Goal: Task Accomplishment & Management: Use online tool/utility

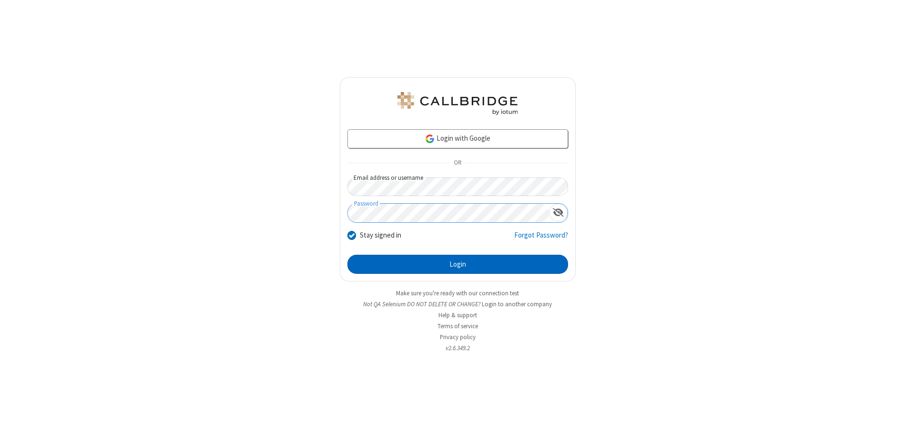
click at [458, 264] on button "Login" at bounding box center [457, 264] width 221 height 19
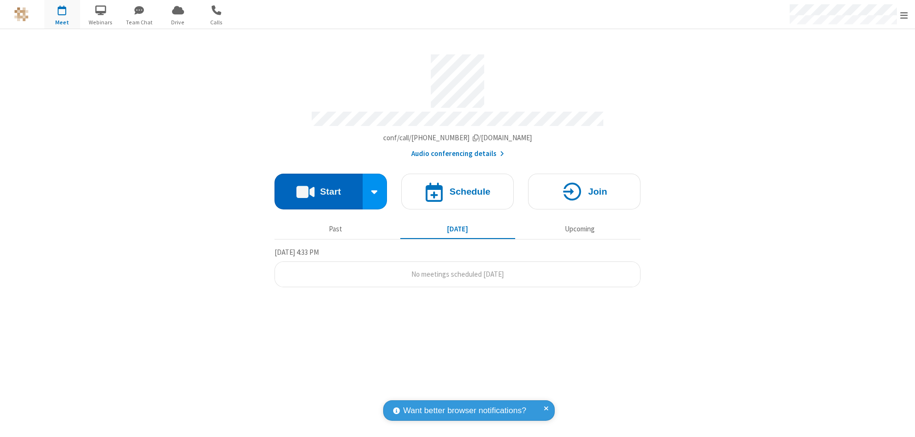
click at [318, 187] on button "Start" at bounding box center [319, 192] width 88 height 36
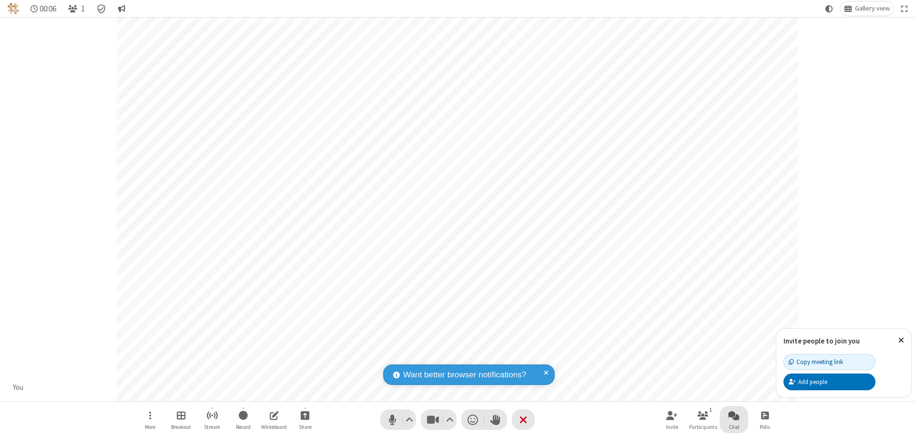
click at [734, 415] on span "Open chat" at bounding box center [733, 415] width 11 height 12
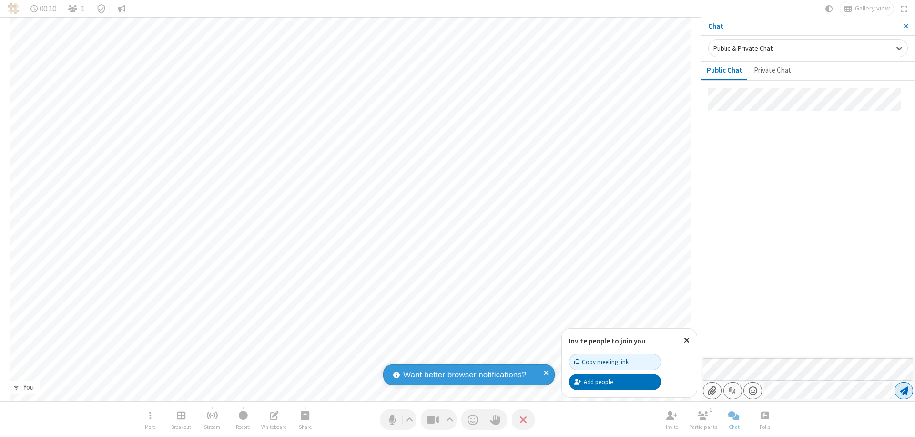
click at [904, 390] on span "Send message" at bounding box center [904, 391] width 9 height 10
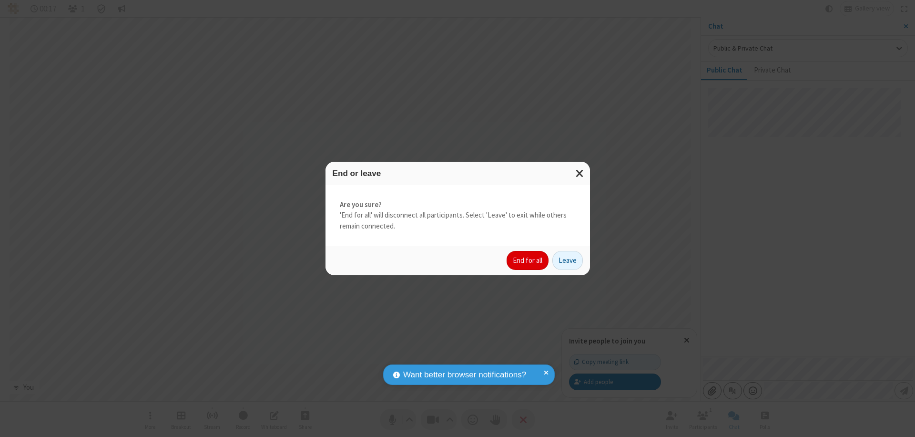
click at [528, 260] on button "End for all" at bounding box center [528, 260] width 42 height 19
